Goal: Transaction & Acquisition: Purchase product/service

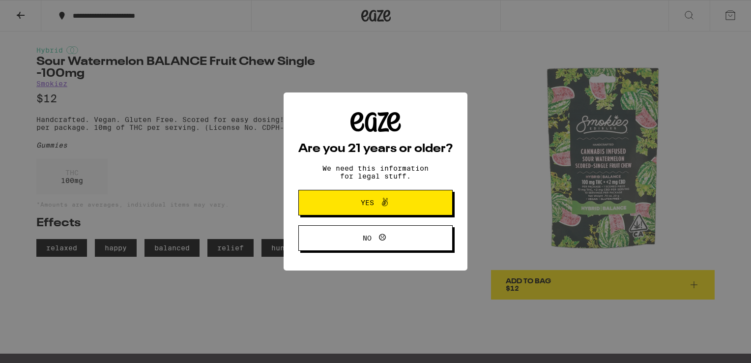
drag, startPoint x: 0, startPoint y: 0, endPoint x: 405, endPoint y: 237, distance: 469.2
click at [405, 237] on span "No" at bounding box center [375, 238] width 75 height 13
drag, startPoint x: 0, startPoint y: 0, endPoint x: 437, endPoint y: 204, distance: 482.5
click at [437, 204] on button "Yes" at bounding box center [375, 203] width 154 height 26
